Goal: Information Seeking & Learning: Learn about a topic

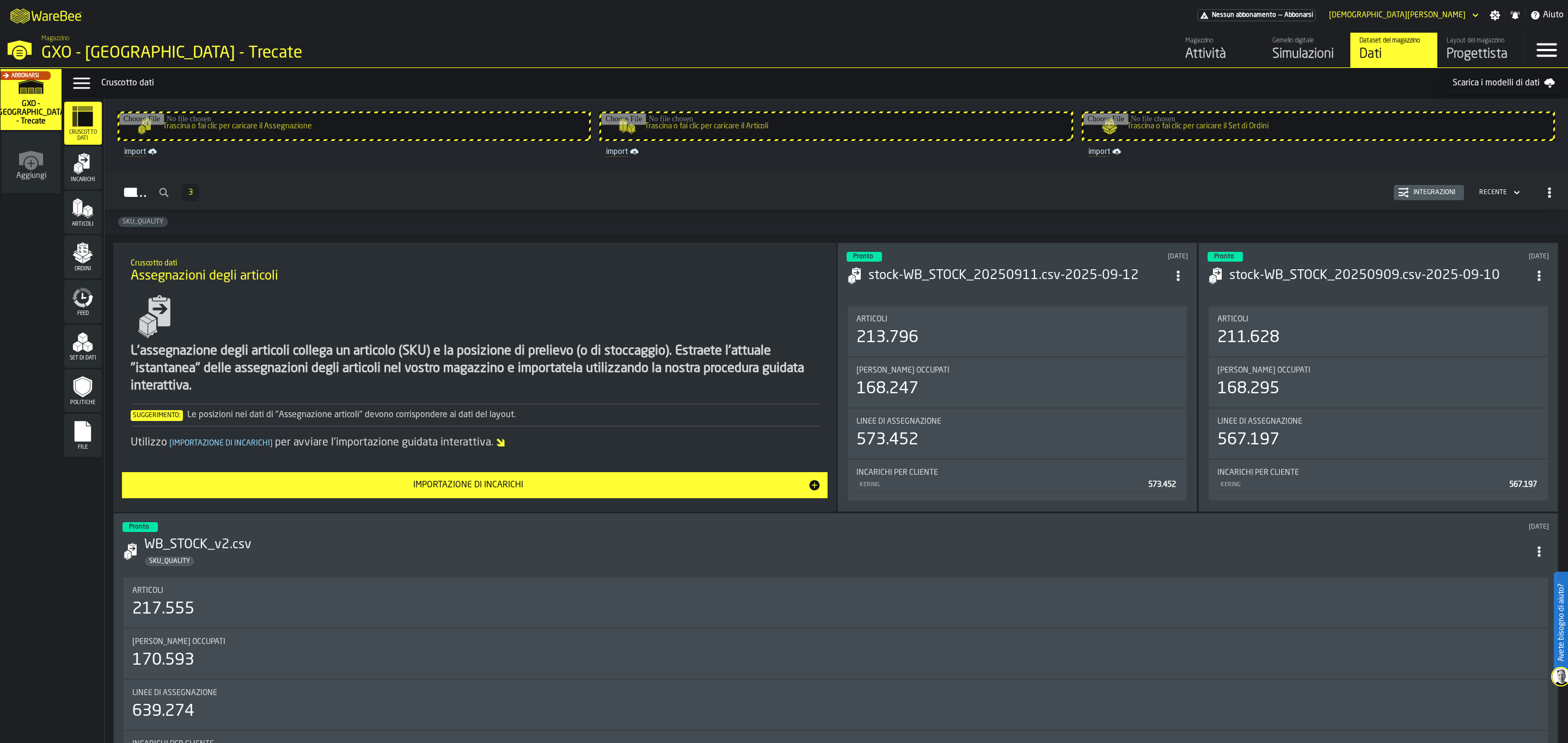
click at [1282, 36] on link "Gemello digitale Simulazioni" at bounding box center [1306, 50] width 87 height 35
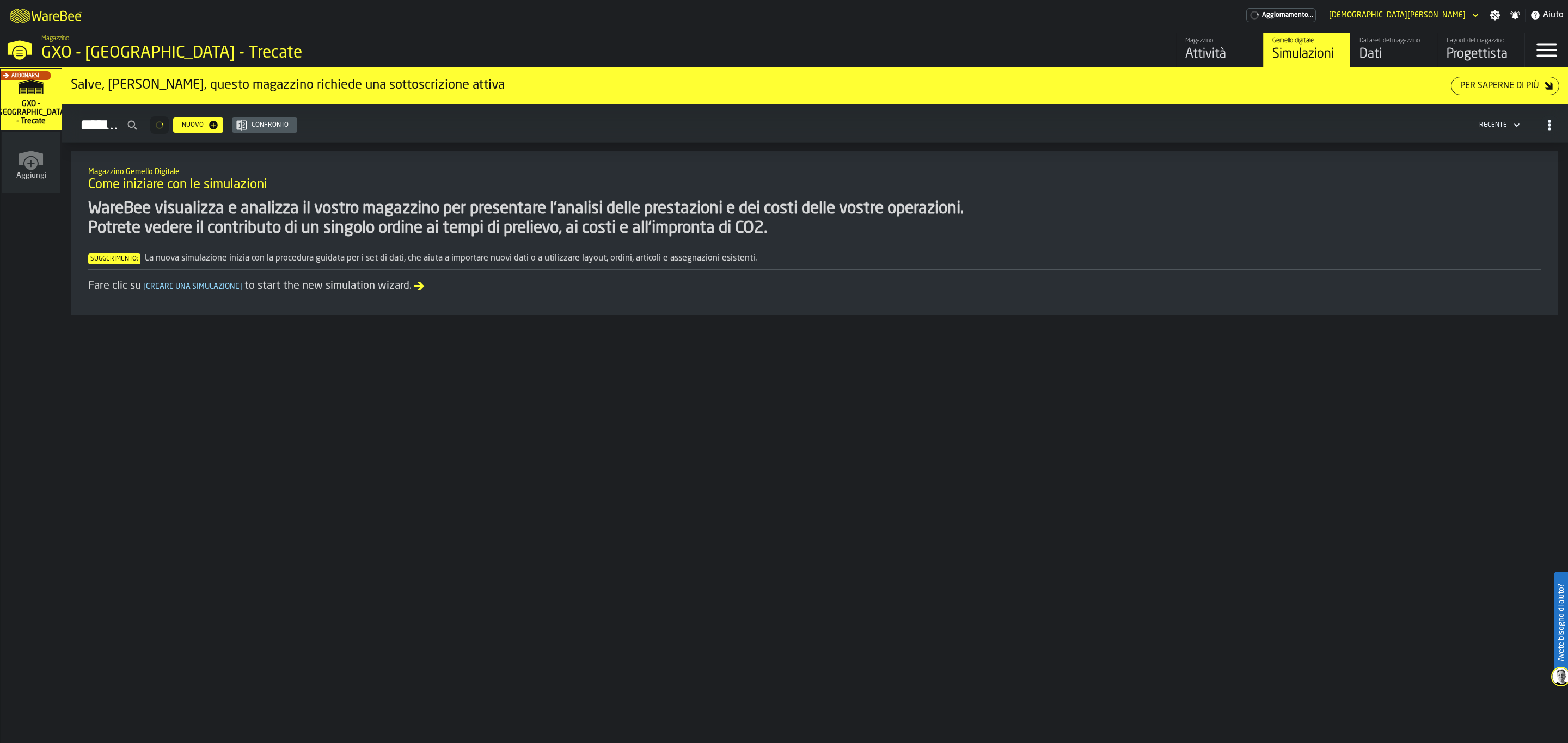
click at [1200, 40] on div "Magazzino" at bounding box center [1219, 41] width 69 height 8
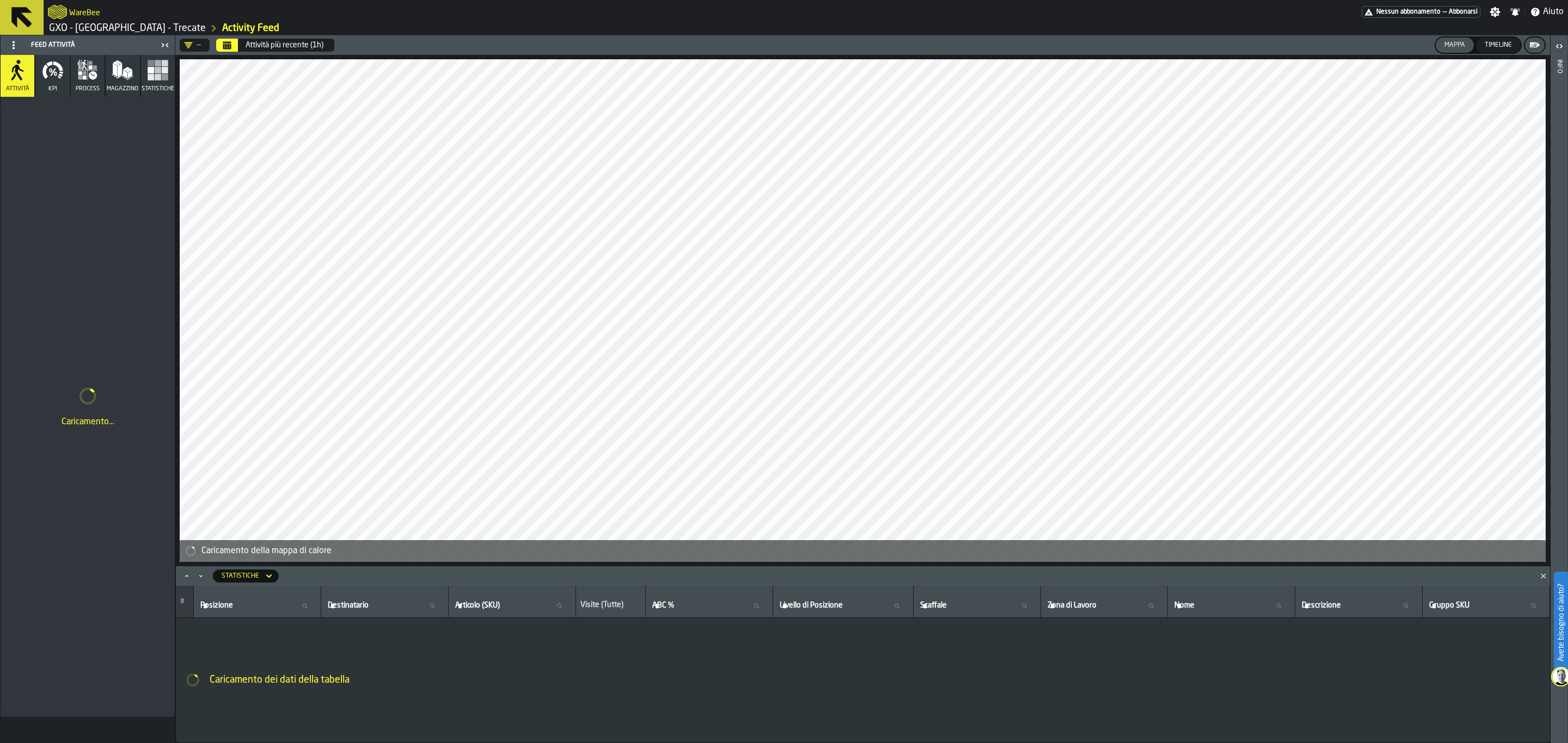
click at [20, 10] on icon at bounding box center [22, 18] width 21 height 21
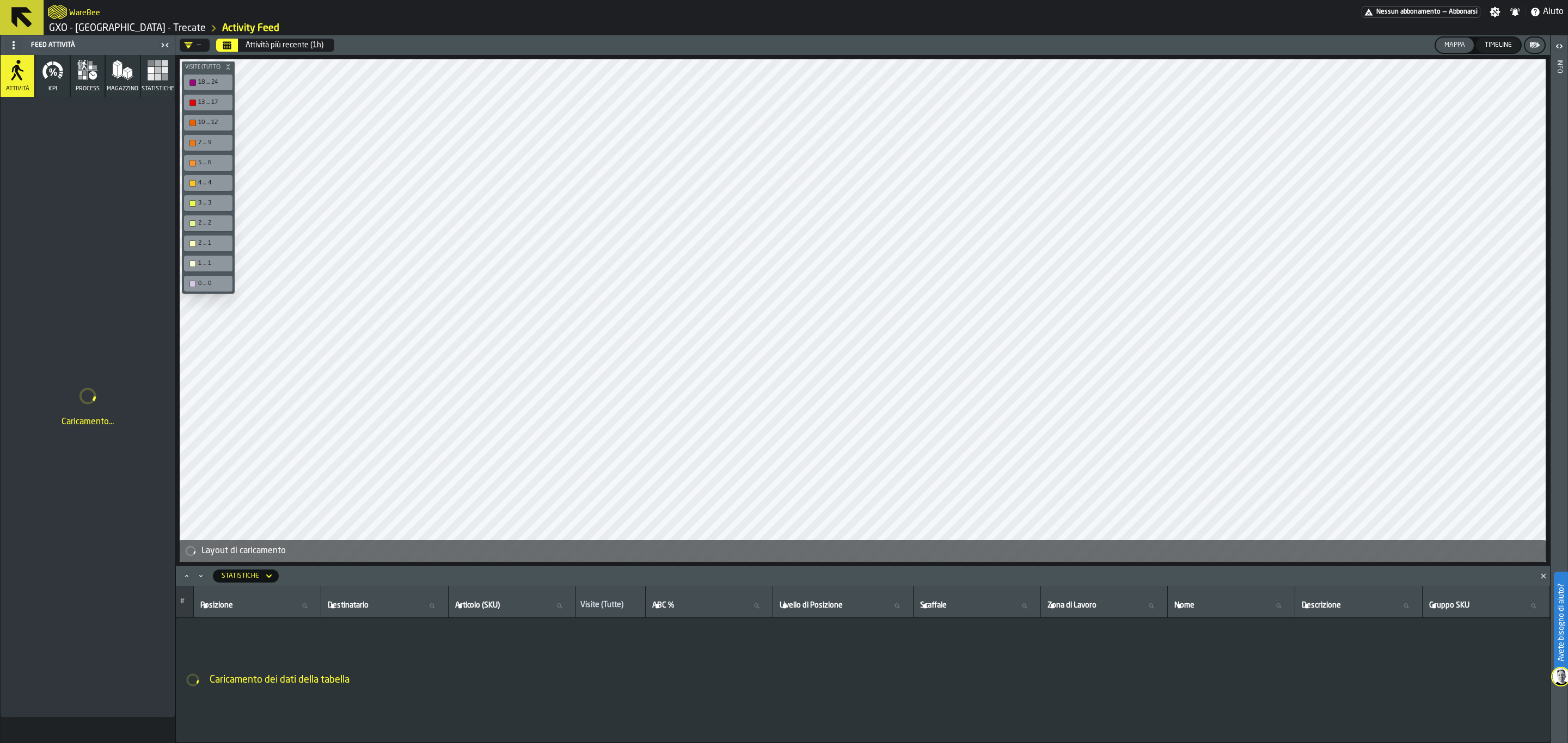
click at [1548, 278] on div "Layout di caricamento Visite (Tutte) 18 ... 24 13 ... 17 10 ... 12 7 ... 9 5 ..…" at bounding box center [862, 311] width 1374 height 512
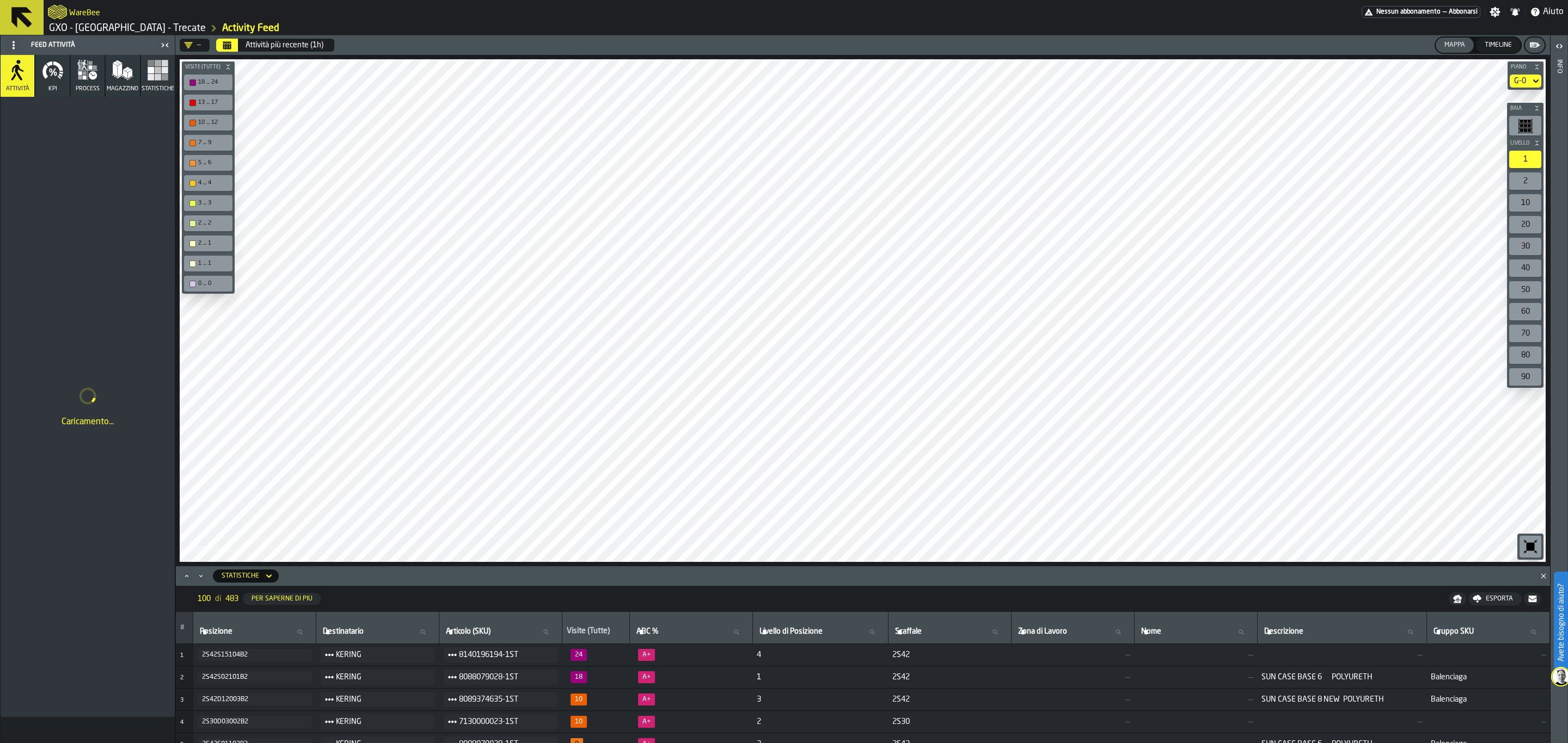
click at [1531, 226] on div "20" at bounding box center [1525, 225] width 32 height 18
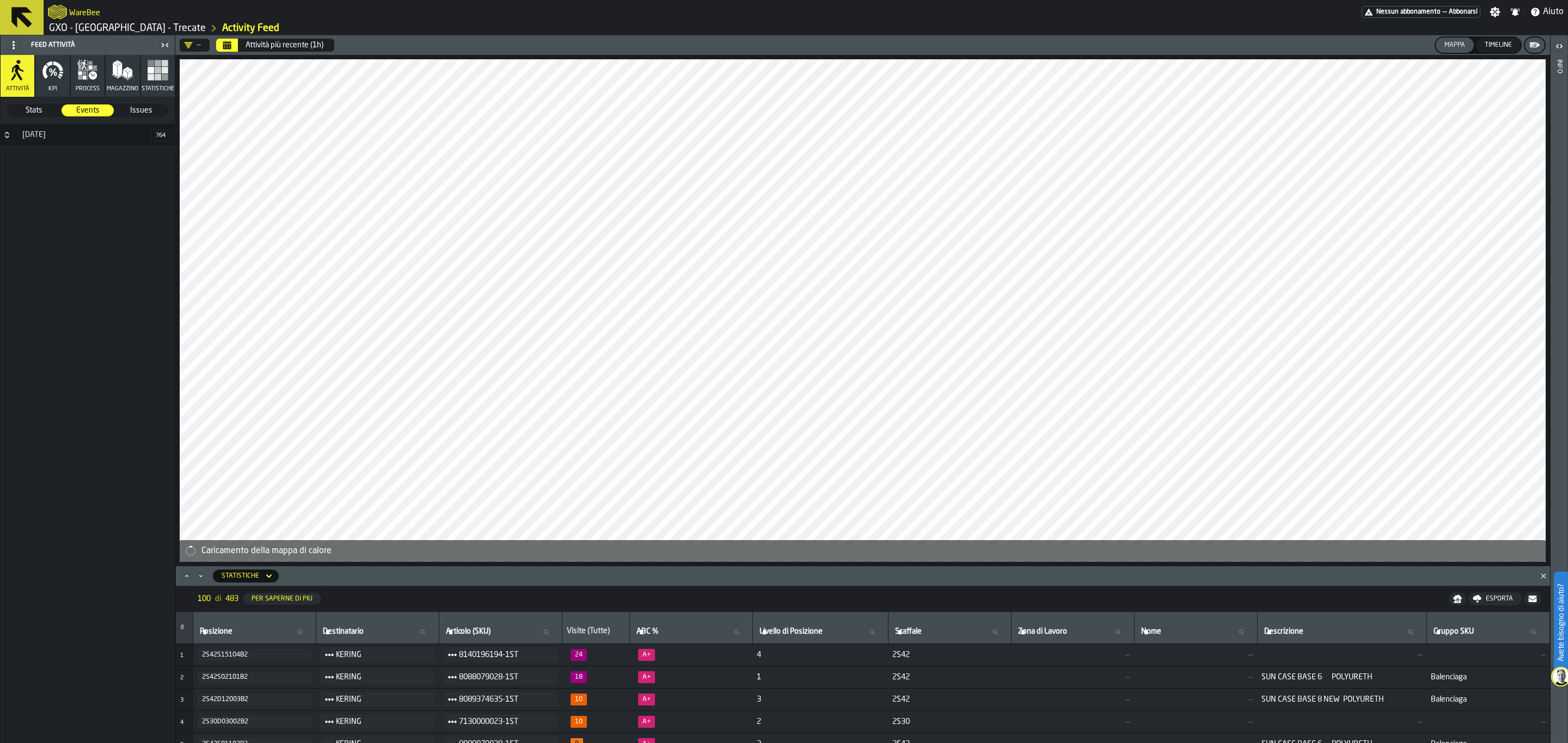
click at [61, 83] on button "KPI" at bounding box center [52, 76] width 33 height 42
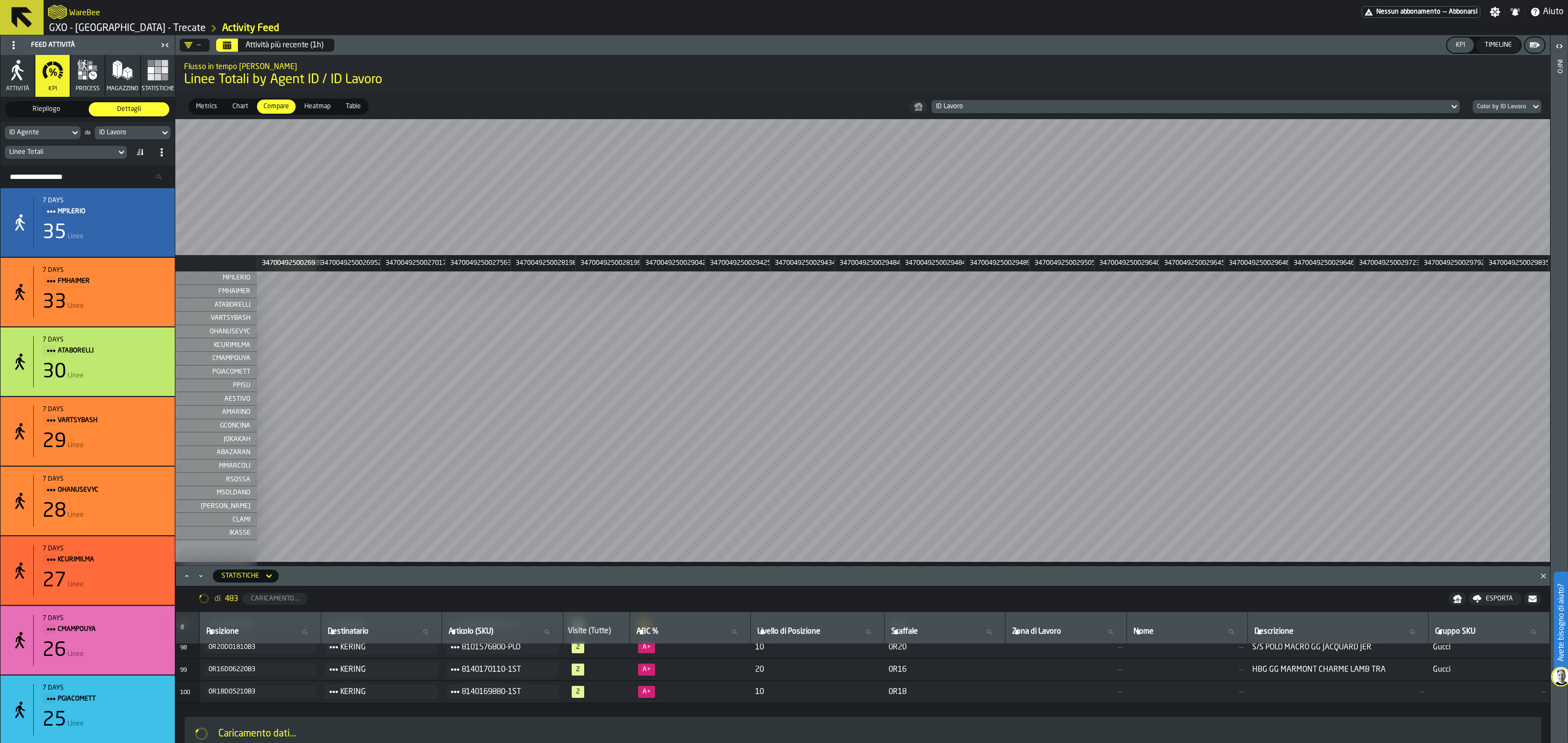
scroll to position [2018, 0]
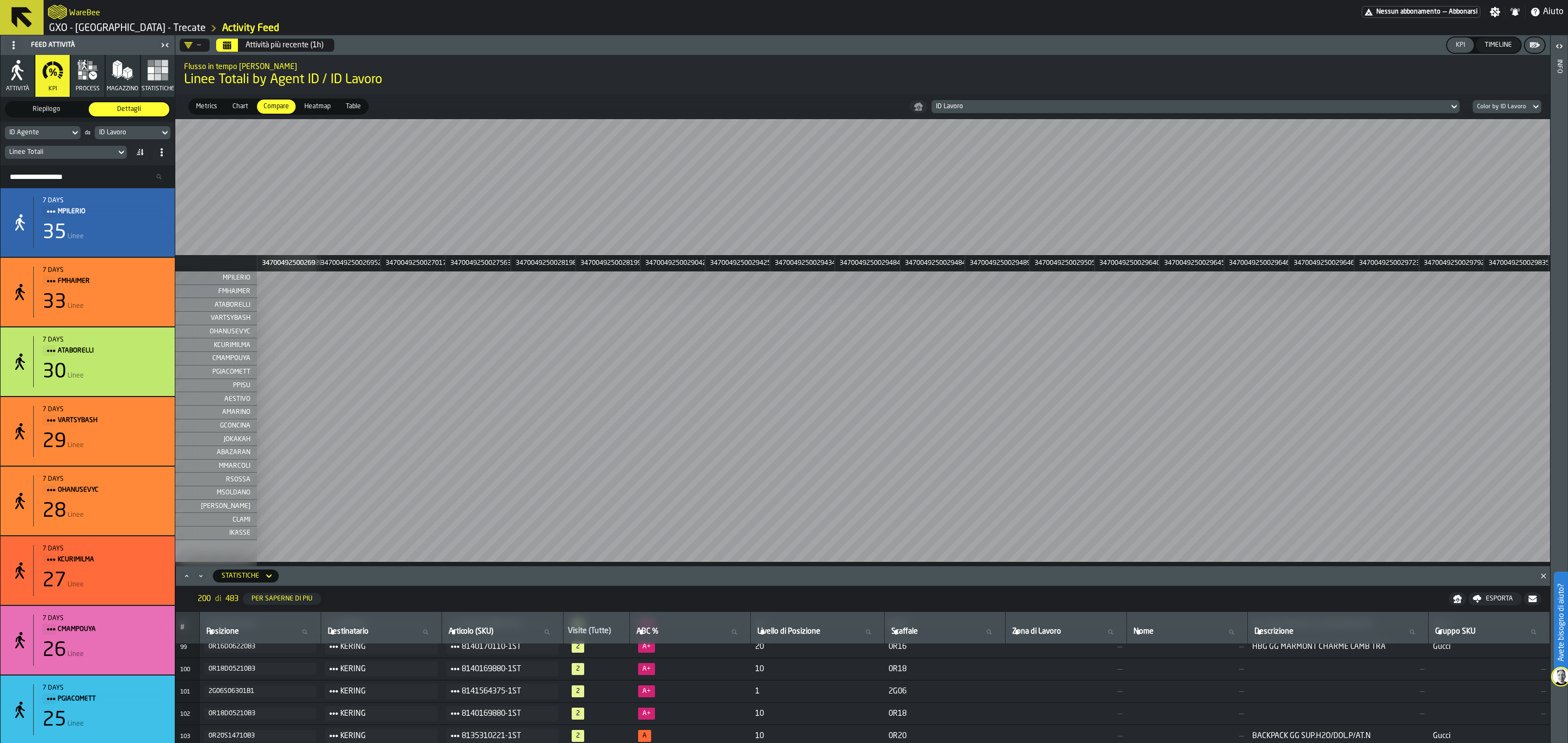
drag, startPoint x: 28, startPoint y: 75, endPoint x: 18, endPoint y: 16, distance: 59.8
click at [28, 75] on icon "button" at bounding box center [17, 69] width 22 height 22
click at [18, 16] on icon at bounding box center [22, 18] width 21 height 21
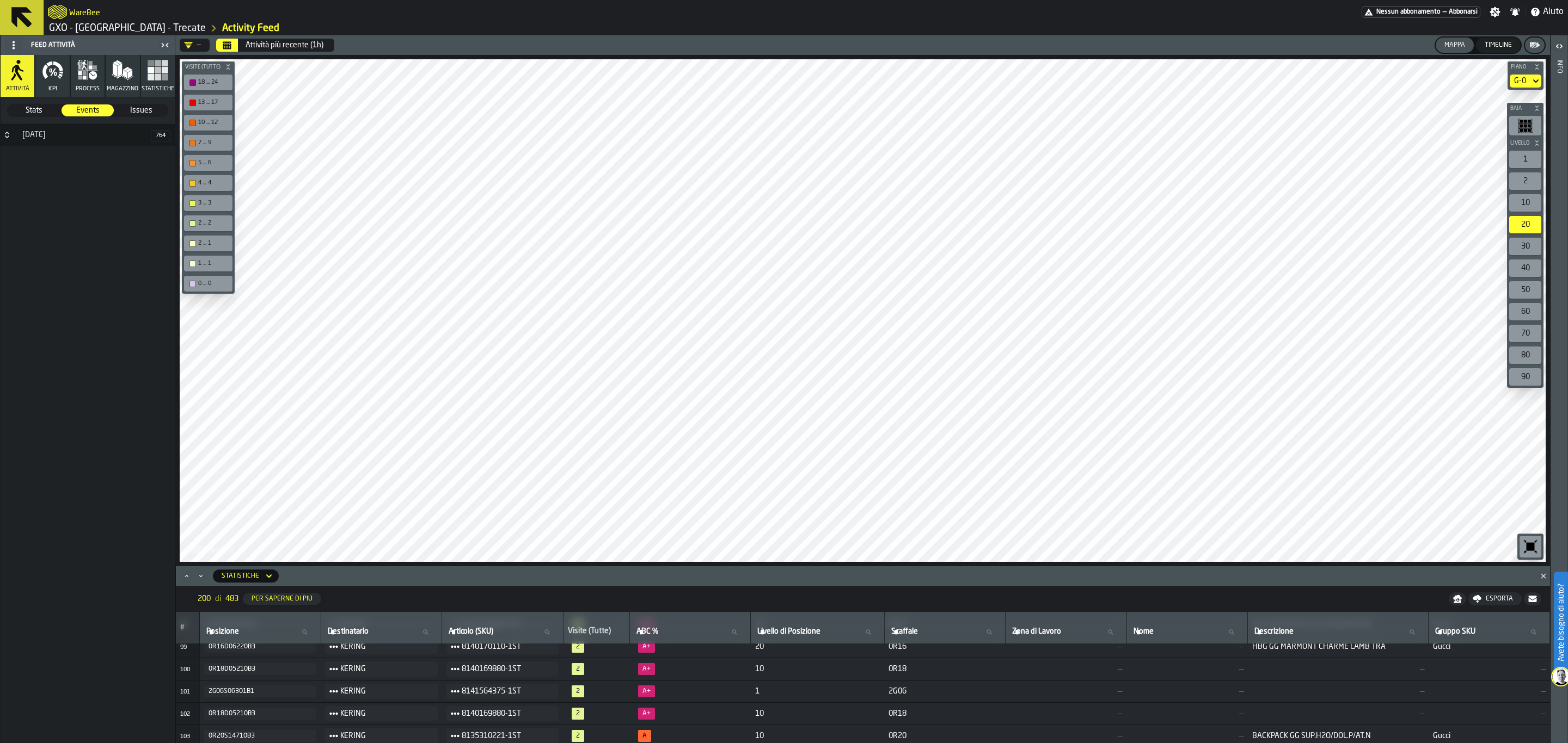
click at [18, 16] on icon at bounding box center [22, 18] width 21 height 21
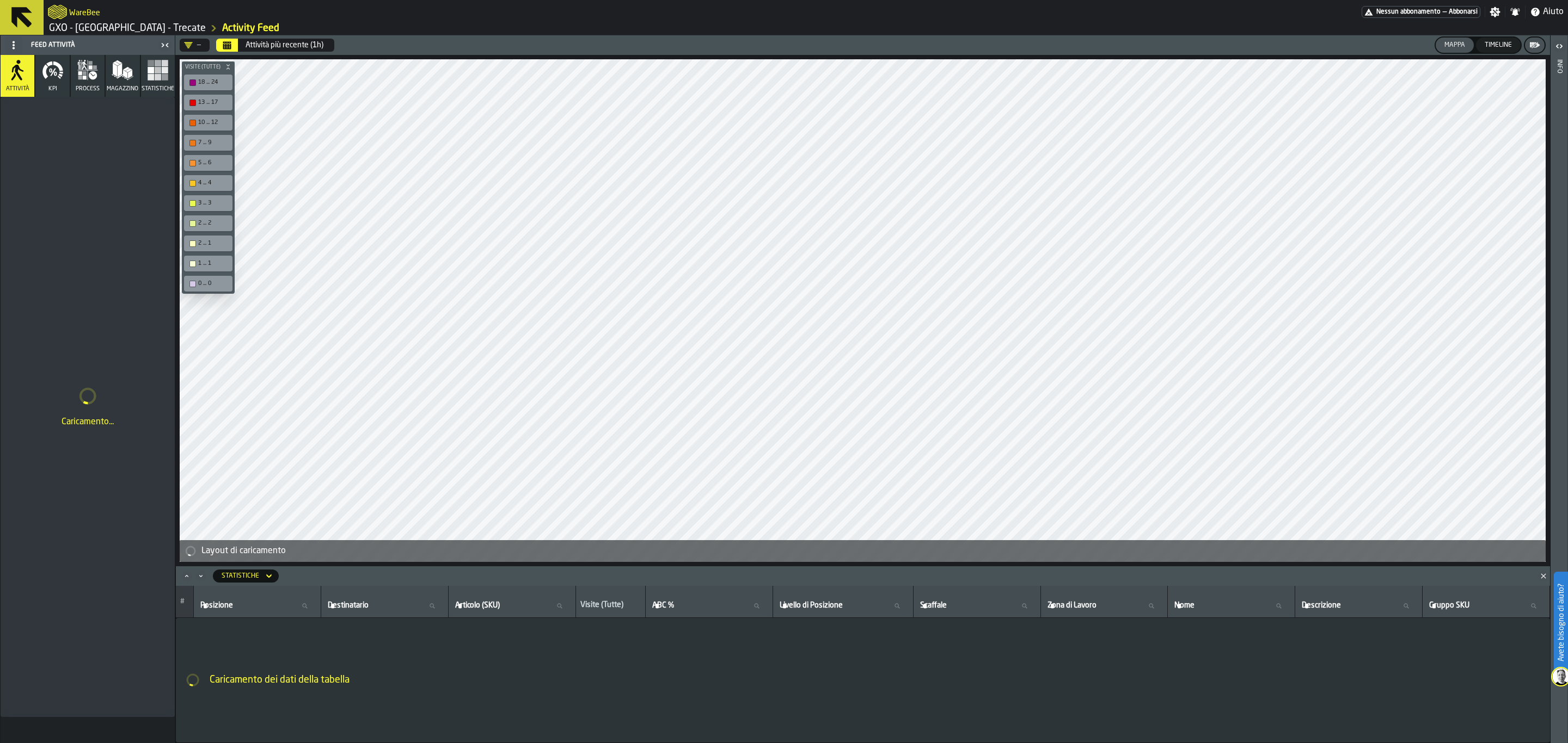
click at [0, 16] on button at bounding box center [22, 18] width 44 height 35
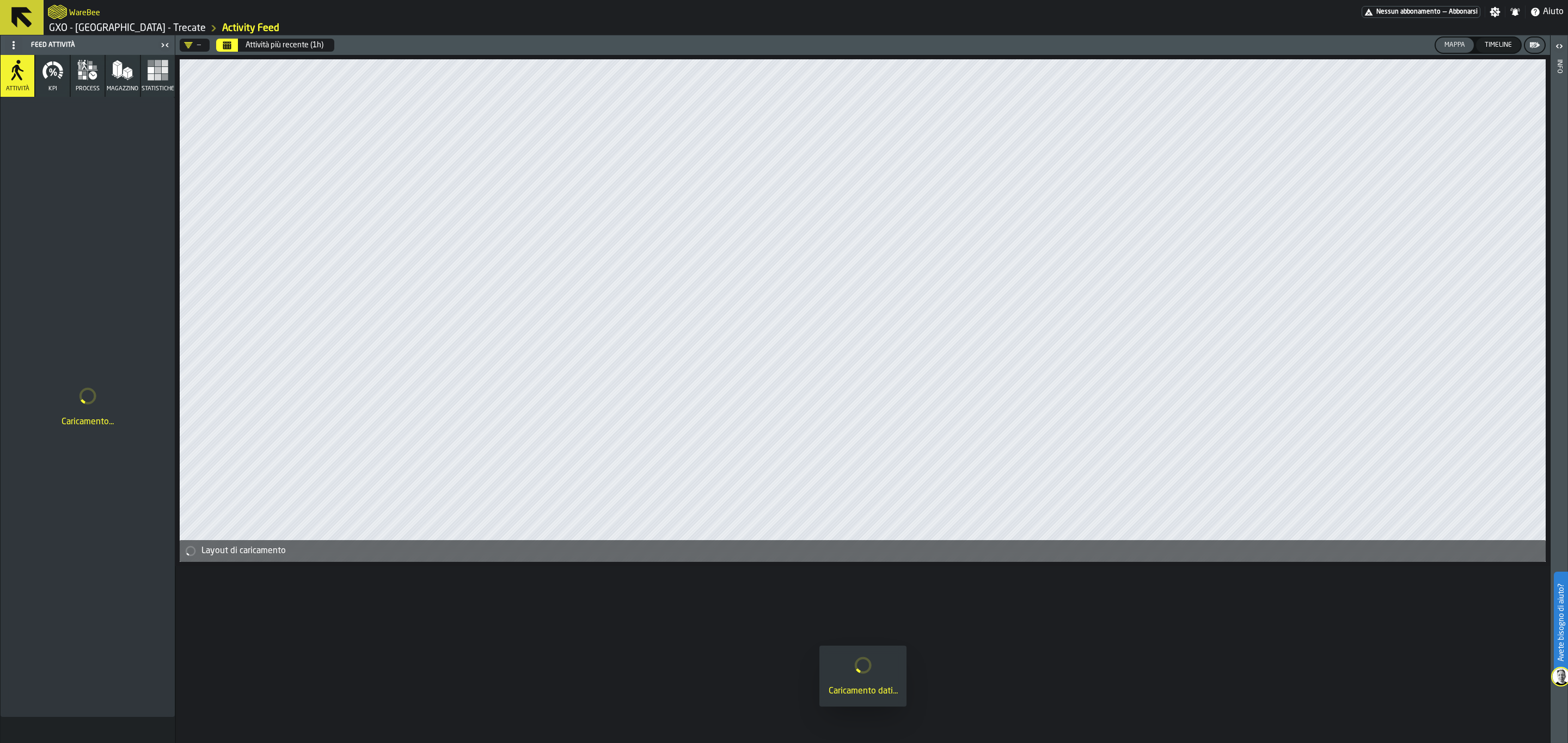
click at [2, 18] on button at bounding box center [22, 18] width 44 height 35
click at [9, 18] on icon at bounding box center [22, 17] width 26 height 26
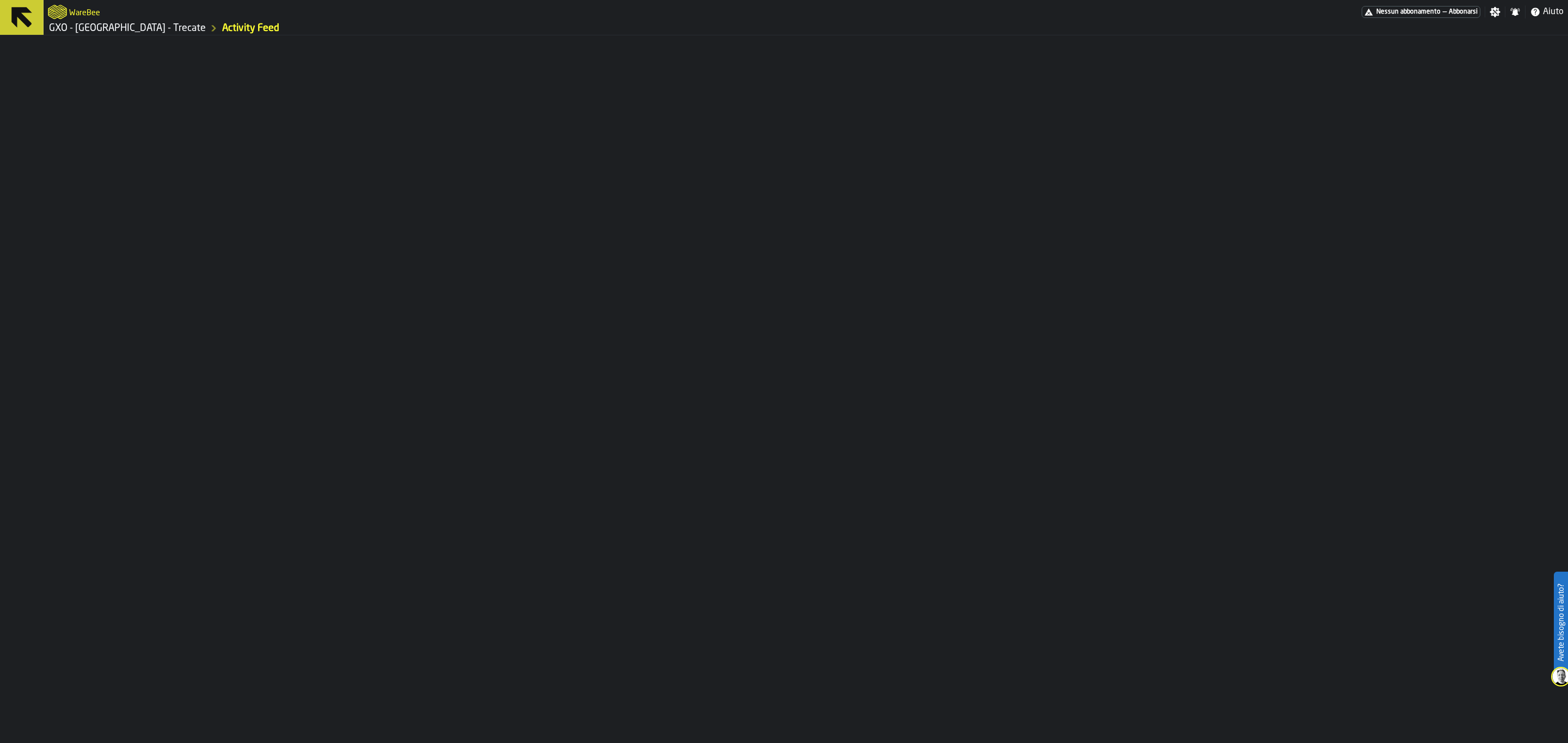
click at [67, 12] on icon "logo-header" at bounding box center [57, 11] width 19 height 15
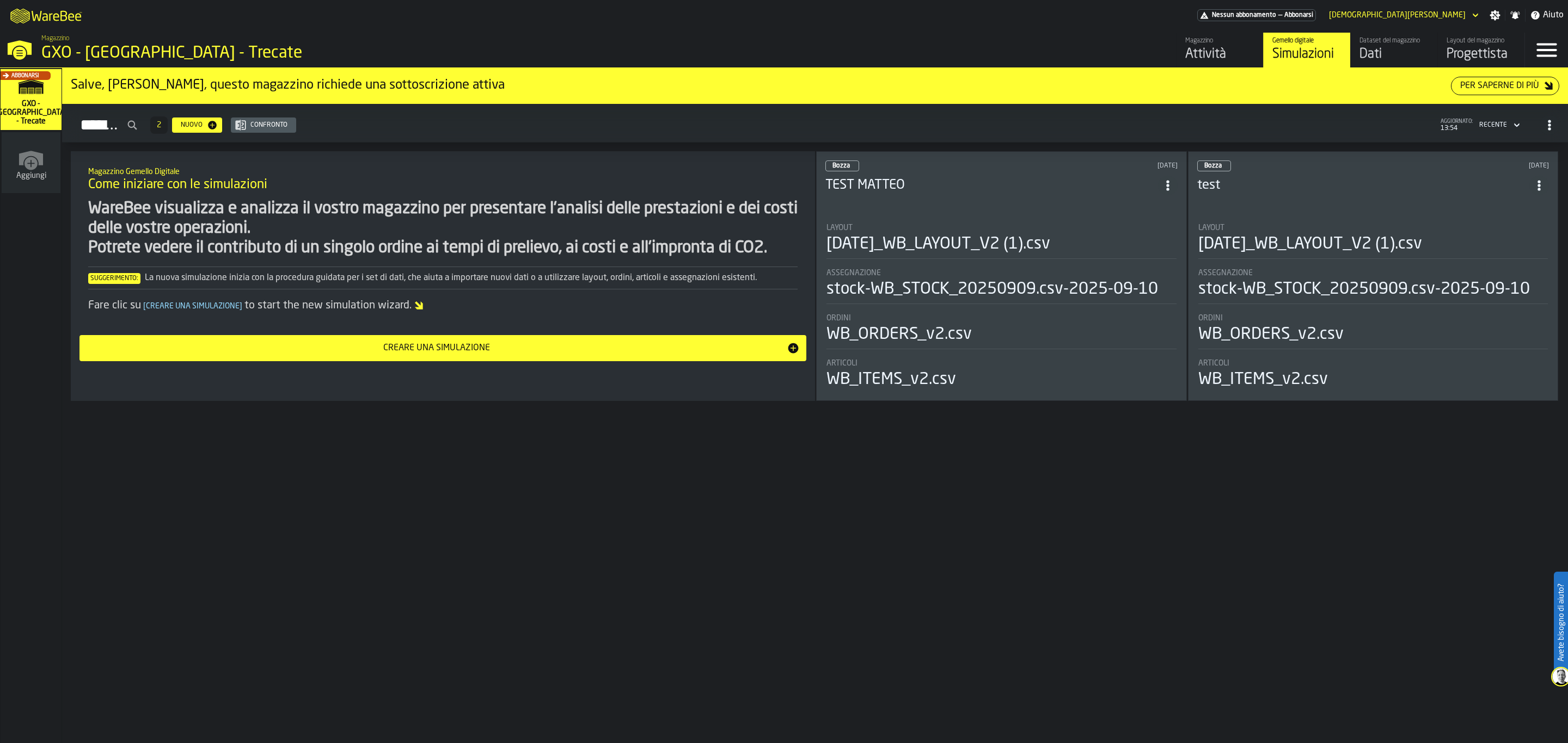
click at [1117, 236] on div "[DATE]_WB_LAYOUT_V2 (1).csv" at bounding box center [1001, 244] width 350 height 20
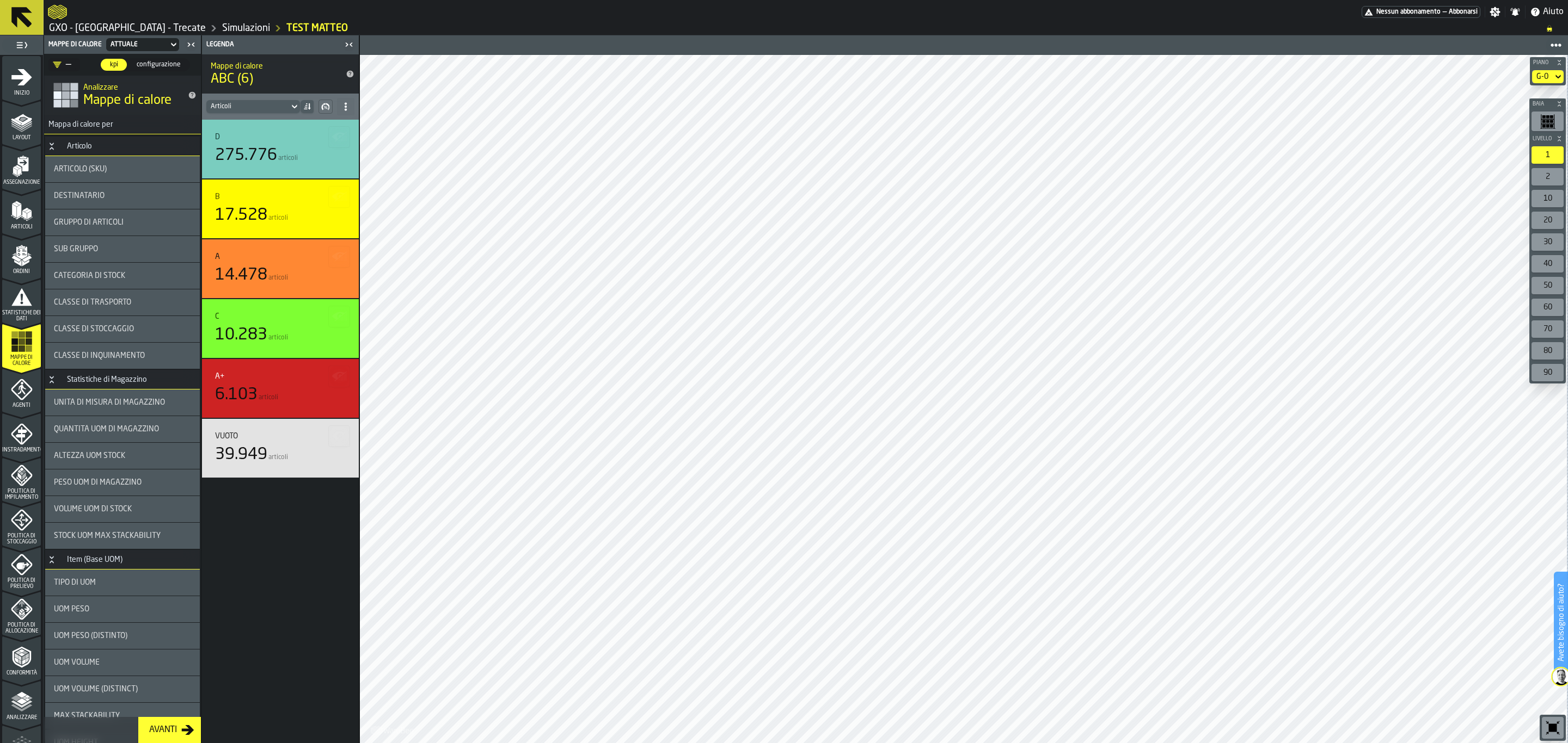
click at [1538, 181] on div "2" at bounding box center [1547, 177] width 32 height 18
